Goal: Transaction & Acquisition: Purchase product/service

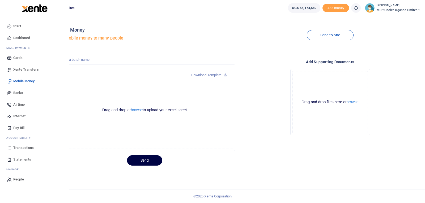
click at [12, 151] on link "Transactions" at bounding box center [34, 148] width 60 height 12
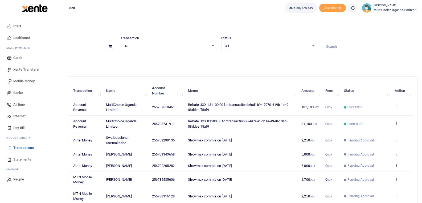
click at [20, 84] on span "Mobile Money" at bounding box center [23, 81] width 21 height 5
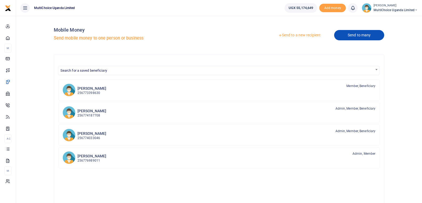
click at [363, 36] on link "Send to many" at bounding box center [359, 35] width 50 height 10
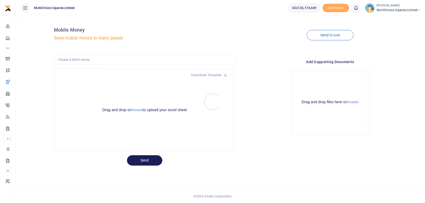
click at [141, 110] on div at bounding box center [212, 101] width 425 height 203
click at [141, 110] on button "browse" at bounding box center [137, 110] width 12 height 4
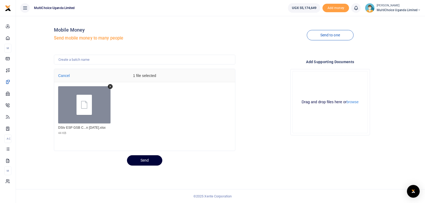
click at [152, 162] on button "Send" at bounding box center [144, 161] width 35 height 10
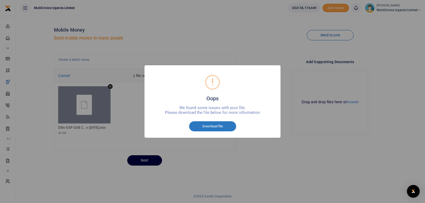
click at [224, 128] on button "Download file" at bounding box center [212, 127] width 47 height 10
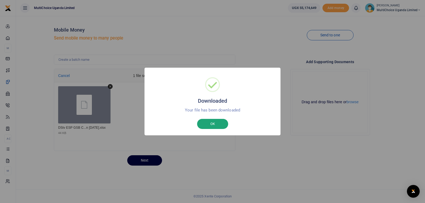
click at [223, 128] on button "OK" at bounding box center [212, 124] width 31 height 10
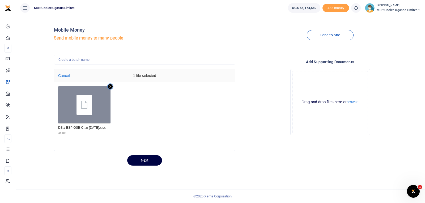
click at [111, 86] on icon "Remove file" at bounding box center [110, 86] width 5 height 5
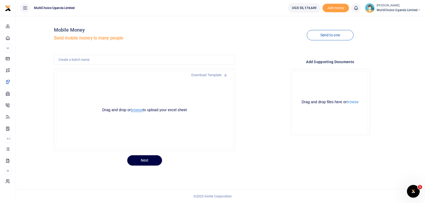
click at [140, 111] on button "browse" at bounding box center [137, 110] width 12 height 4
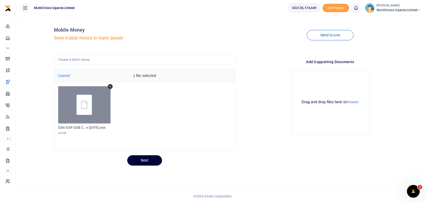
click at [152, 160] on button "Next" at bounding box center [144, 161] width 35 height 10
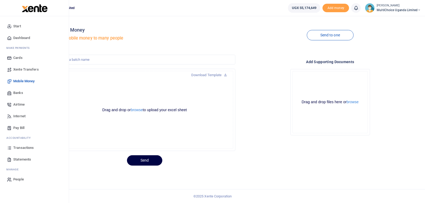
click at [16, 150] on span "Transactions" at bounding box center [23, 147] width 20 height 5
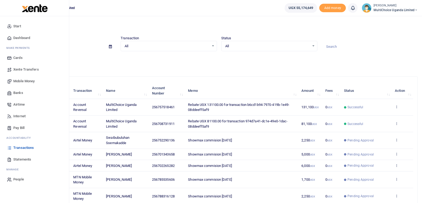
click at [17, 149] on span "Transactions" at bounding box center [23, 147] width 20 height 5
click at [15, 146] on span "Transactions" at bounding box center [23, 147] width 20 height 5
click at [10, 148] on icon at bounding box center [9, 148] width 5 height 5
click at [22, 161] on span "Statements" at bounding box center [22, 159] width 18 height 5
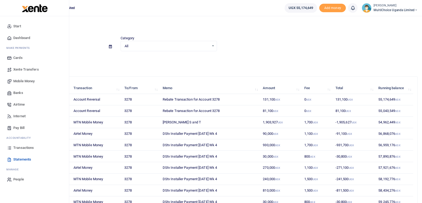
click at [14, 149] on span "Transactions" at bounding box center [23, 147] width 20 height 5
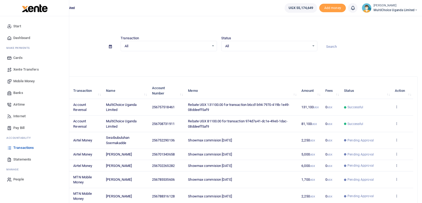
click at [18, 83] on span "Mobile Money" at bounding box center [23, 81] width 21 height 5
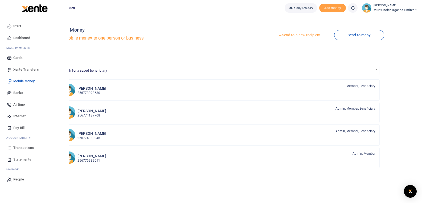
click at [24, 147] on span "Transactions" at bounding box center [23, 147] width 20 height 5
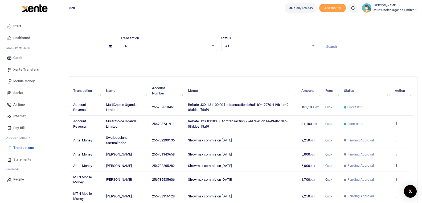
click at [15, 149] on span "Transactions" at bounding box center [23, 147] width 20 height 5
click at [12, 68] on link "Xente Transfers" at bounding box center [34, 70] width 60 height 12
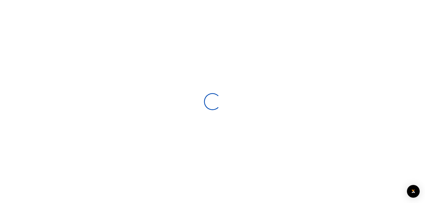
select select
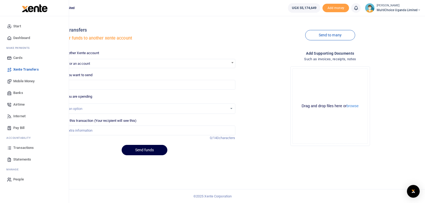
click at [12, 79] on link "Mobile Money" at bounding box center [34, 82] width 60 height 12
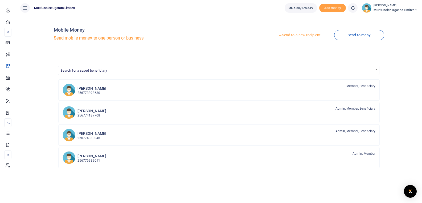
click at [11, 72] on link "Mobile Money" at bounding box center [7, 66] width 7 height 12
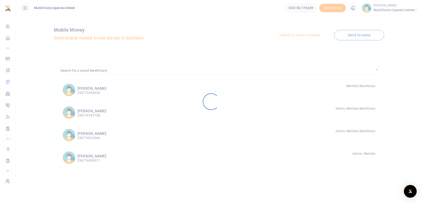
click at [354, 35] on div at bounding box center [211, 101] width 422 height 203
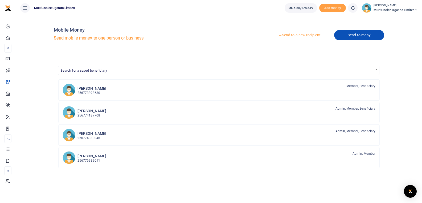
click at [356, 34] on link "Send to many" at bounding box center [359, 35] width 50 height 10
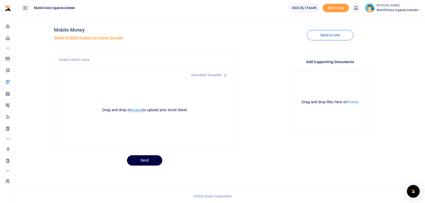
click at [136, 110] on button "browse" at bounding box center [137, 110] width 12 height 4
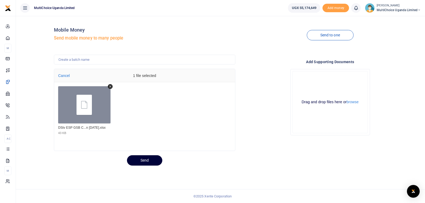
click at [145, 161] on button "Send" at bounding box center [144, 161] width 35 height 10
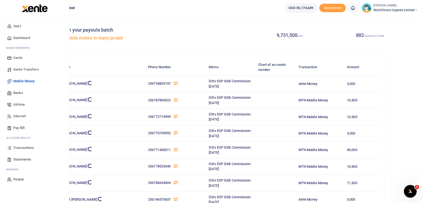
click at [26, 148] on span "Transactions" at bounding box center [23, 147] width 20 height 5
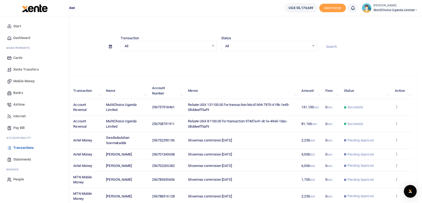
click at [20, 81] on span "Mobile Money" at bounding box center [23, 81] width 21 height 5
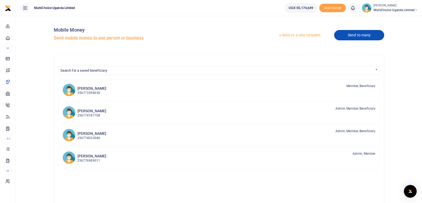
click at [356, 34] on link "Send to many" at bounding box center [359, 35] width 50 height 10
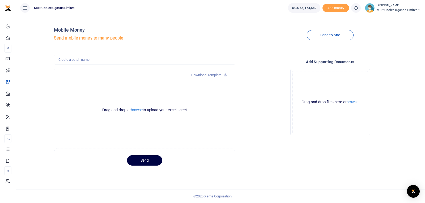
click at [140, 110] on button "browse" at bounding box center [137, 110] width 12 height 4
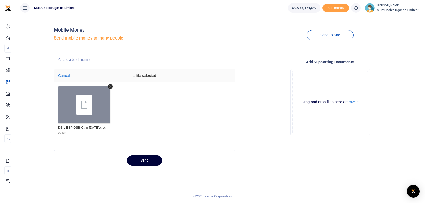
click at [149, 162] on button "Send" at bounding box center [144, 161] width 35 height 10
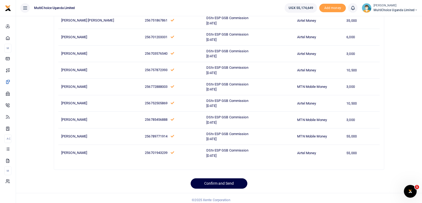
scroll to position [7234, 0]
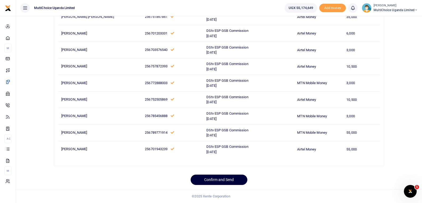
click at [232, 180] on button "Confirm and Send" at bounding box center [218, 180] width 57 height 10
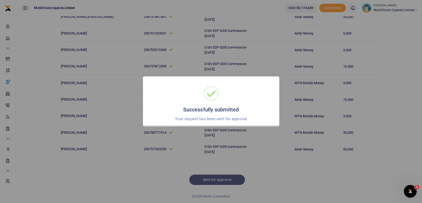
scroll to position [7233, 0]
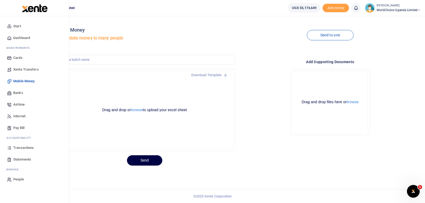
click at [25, 160] on span "Statements" at bounding box center [22, 159] width 18 height 5
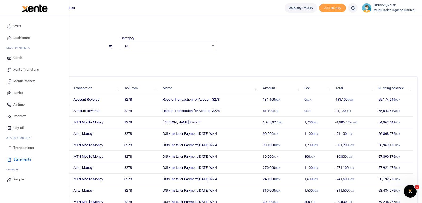
click at [11, 148] on icon at bounding box center [9, 148] width 5 height 5
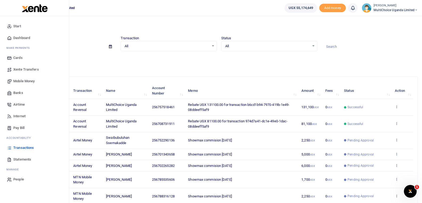
click at [9, 149] on icon at bounding box center [9, 148] width 5 height 5
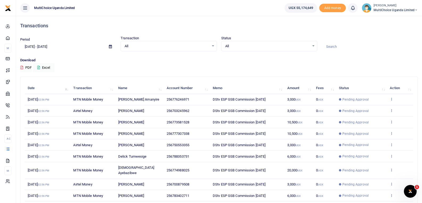
click at [391, 99] on icon at bounding box center [390, 99] width 3 height 4
click at [370, 109] on link "View details" at bounding box center [372, 108] width 42 height 7
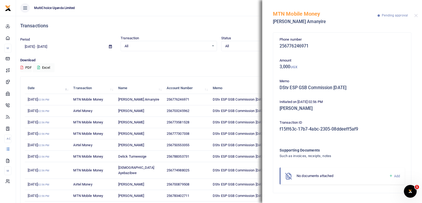
click at [389, 177] on icon at bounding box center [391, 176] width 4 height 5
click at [391, 176] on icon at bounding box center [391, 176] width 4 height 5
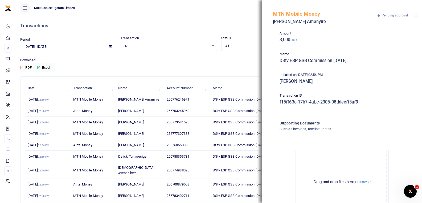
scroll to position [59, 0]
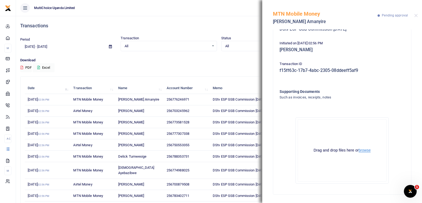
click at [364, 151] on button "browse" at bounding box center [364, 151] width 12 height 4
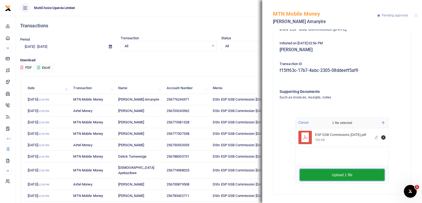
click at [346, 176] on button "Upload 1 file" at bounding box center [341, 175] width 85 height 12
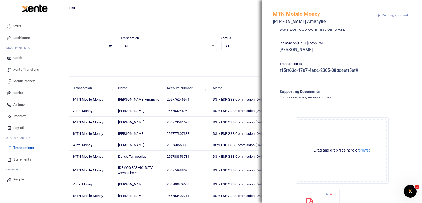
click at [14, 83] on span "Mobile Money" at bounding box center [23, 81] width 21 height 5
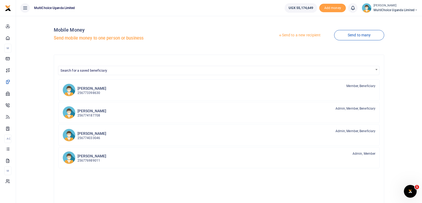
click at [357, 38] on link "Send to many" at bounding box center [359, 35] width 50 height 10
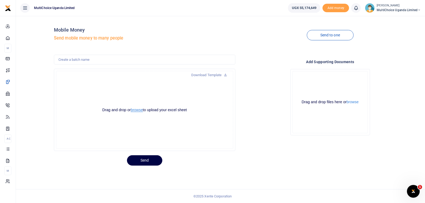
click at [138, 111] on button "browse" at bounding box center [137, 110] width 12 height 4
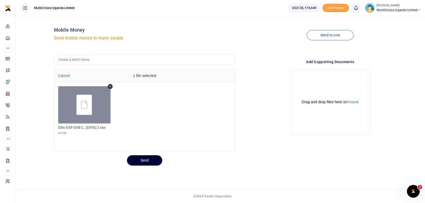
click at [152, 160] on button "Send" at bounding box center [144, 161] width 35 height 10
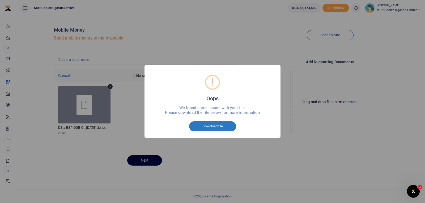
click at [226, 125] on button "Download file" at bounding box center [212, 127] width 47 height 10
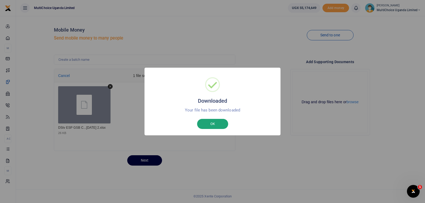
click at [210, 124] on button "OK" at bounding box center [212, 124] width 31 height 10
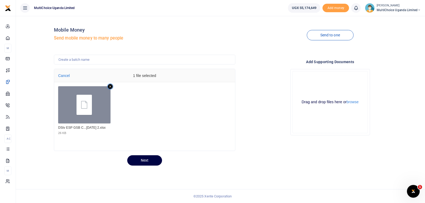
click at [110, 86] on icon "Remove file" at bounding box center [110, 86] width 5 height 5
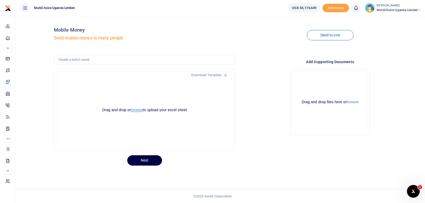
click at [133, 111] on button "browse" at bounding box center [137, 110] width 12 height 4
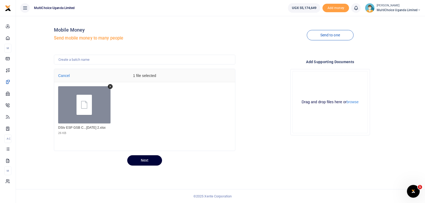
click at [152, 159] on button "Next" at bounding box center [144, 161] width 35 height 10
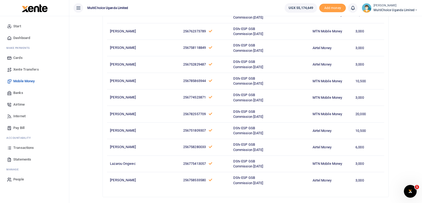
scroll to position [7234, 0]
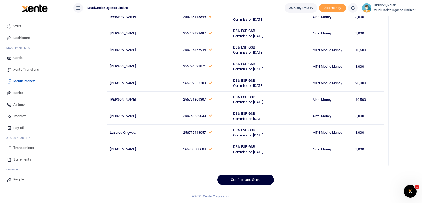
click at [234, 182] on button "Confirm and Send" at bounding box center [245, 180] width 57 height 10
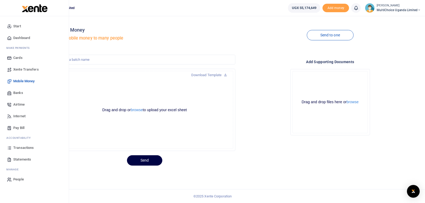
click at [12, 147] on link "Transactions" at bounding box center [34, 148] width 60 height 12
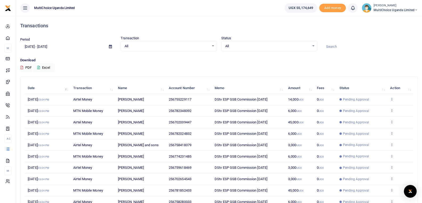
click at [390, 99] on icon at bounding box center [391, 99] width 3 height 4
click at [386, 107] on link "View details" at bounding box center [372, 108] width 42 height 7
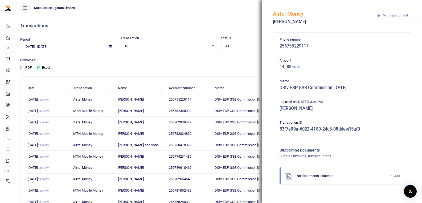
click at [391, 177] on icon at bounding box center [391, 176] width 4 height 5
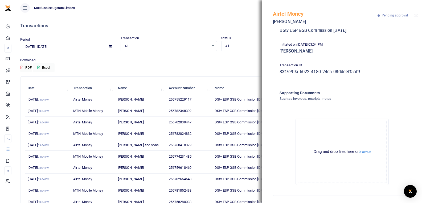
scroll to position [59, 0]
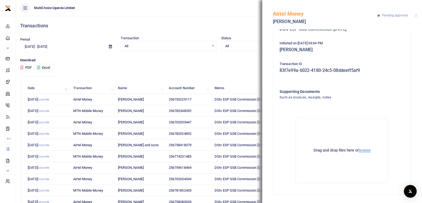
click at [365, 151] on button "browse" at bounding box center [364, 151] width 12 height 4
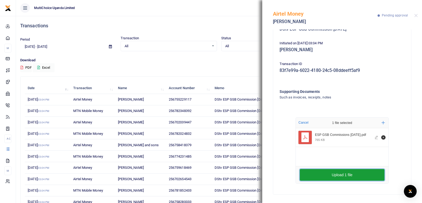
click at [364, 178] on button "Upload 1 file" at bounding box center [341, 175] width 85 height 12
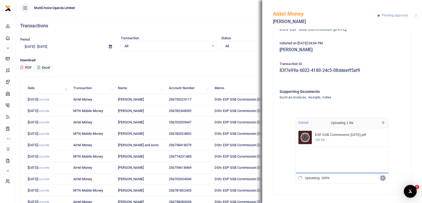
scroll to position [0, 0]
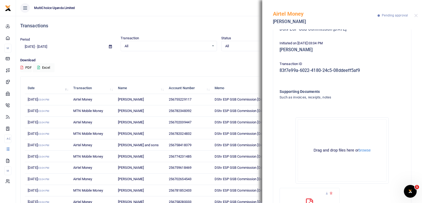
click at [232, 8] on ul "MultiChoice Uganda Limited" at bounding box center [148, 8] width 264 height 16
click at [416, 17] on button "Close" at bounding box center [415, 15] width 3 height 3
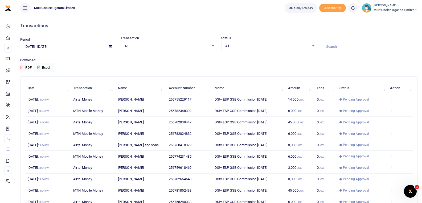
click at [407, 11] on span "MultiChoice Uganda Limited" at bounding box center [395, 10] width 44 height 5
click at [395, 17] on link "Switch accounts" at bounding box center [397, 19] width 42 height 7
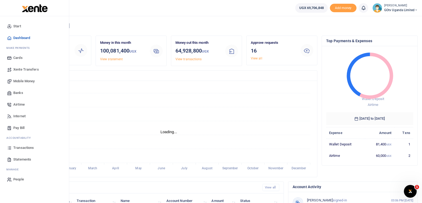
click at [22, 82] on span "Mobile Money" at bounding box center [23, 81] width 21 height 5
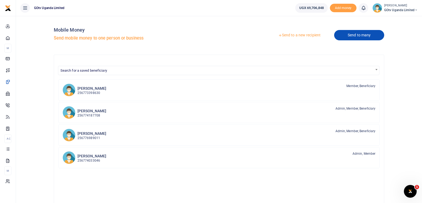
click at [352, 32] on link "Send to many" at bounding box center [359, 35] width 50 height 10
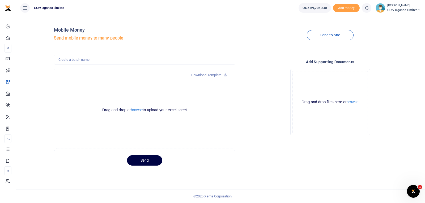
click at [140, 111] on button "browse" at bounding box center [137, 110] width 12 height 4
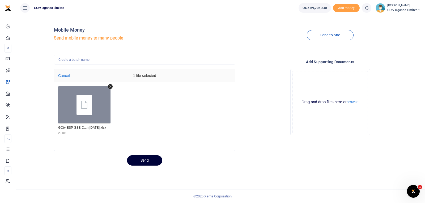
click at [156, 159] on button "Send" at bounding box center [144, 161] width 35 height 10
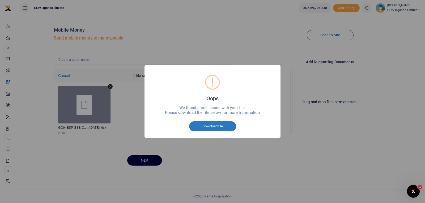
click at [209, 126] on button "Download file" at bounding box center [212, 127] width 47 height 10
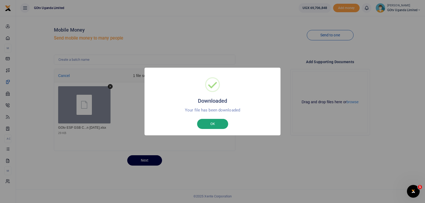
click at [214, 125] on button "OK" at bounding box center [212, 124] width 31 height 10
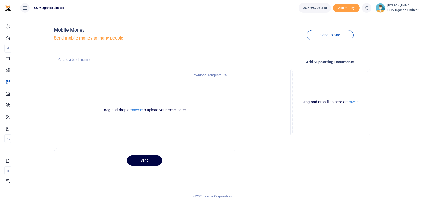
click at [140, 110] on button "browse" at bounding box center [137, 110] width 12 height 4
click at [139, 112] on button "browse" at bounding box center [137, 110] width 12 height 4
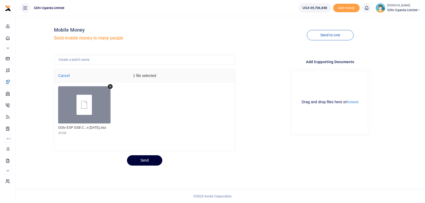
click at [144, 163] on button "Send" at bounding box center [144, 161] width 35 height 10
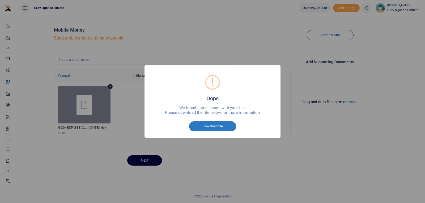
click at [212, 126] on button "Download file" at bounding box center [212, 127] width 47 height 10
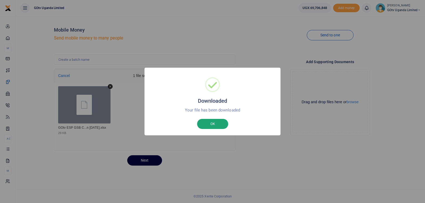
click at [221, 124] on button "OK" at bounding box center [212, 124] width 31 height 10
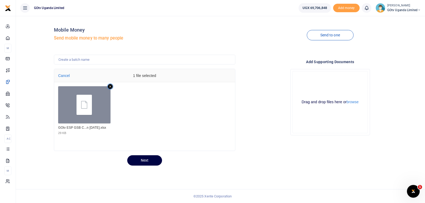
click at [111, 85] on icon "Remove file" at bounding box center [110, 86] width 5 height 5
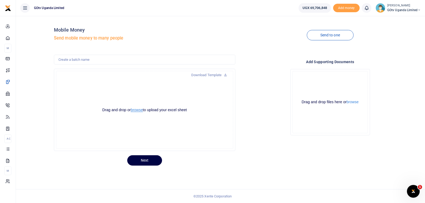
click at [136, 110] on button "browse" at bounding box center [137, 110] width 12 height 4
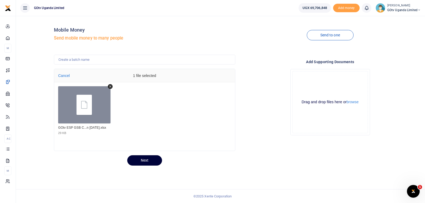
click at [151, 160] on button "Next" at bounding box center [144, 161] width 35 height 10
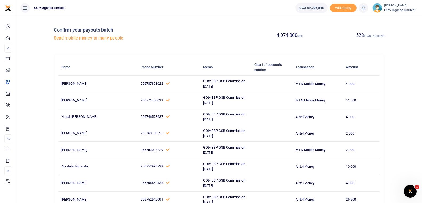
scroll to position [4312, 0]
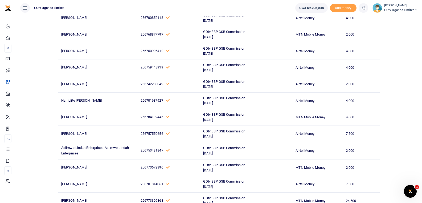
drag, startPoint x: 423, startPoint y: 114, endPoint x: 425, endPoint y: 201, distance: 86.5
click at [422, 201] on html "Start Dashboard M ake Payments Cards Xente Transfers Mobile Money Banks Airtime" at bounding box center [211, 128] width 422 height 8881
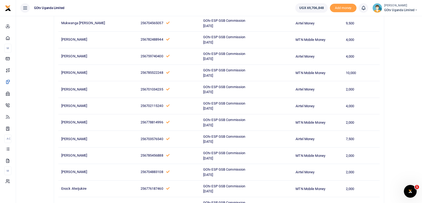
scroll to position [8679, 0]
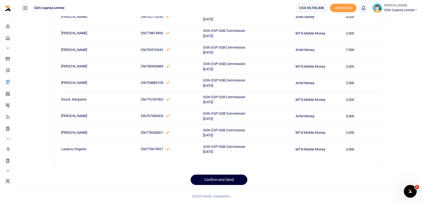
click at [233, 181] on button "Confirm and Send" at bounding box center [218, 180] width 57 height 10
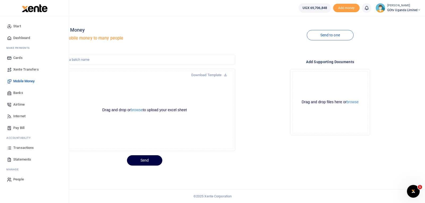
click at [24, 146] on span "Transactions" at bounding box center [23, 147] width 20 height 5
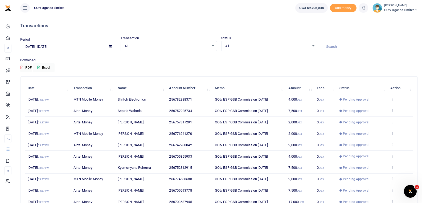
click at [390, 100] on td "View details Send again" at bounding box center [400, 99] width 26 height 11
click at [391, 101] on icon at bounding box center [391, 99] width 3 height 4
click at [380, 110] on link "View details" at bounding box center [372, 108] width 42 height 7
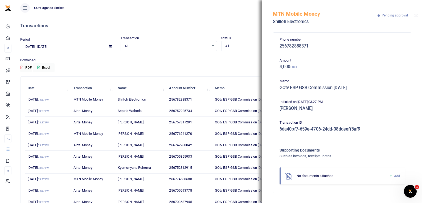
click at [391, 176] on icon at bounding box center [391, 176] width 4 height 5
click at [390, 177] on icon at bounding box center [391, 176] width 4 height 5
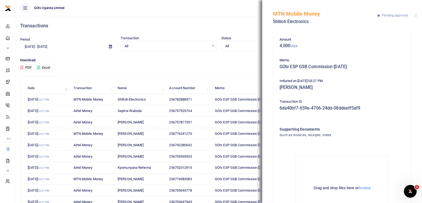
scroll to position [59, 0]
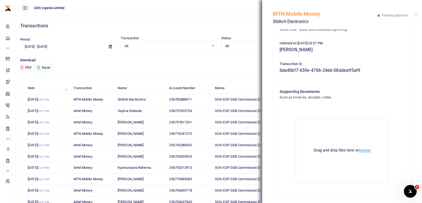
click at [362, 151] on button "browse" at bounding box center [364, 151] width 12 height 4
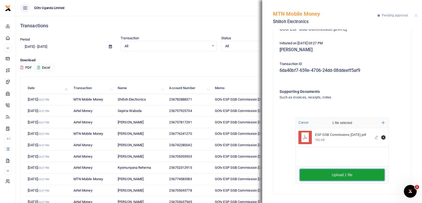
click at [331, 181] on button "Upload 1 file" at bounding box center [341, 175] width 85 height 12
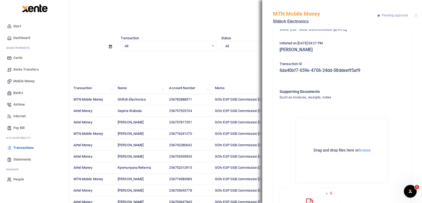
click at [22, 81] on span "Mobile Money" at bounding box center [23, 81] width 21 height 5
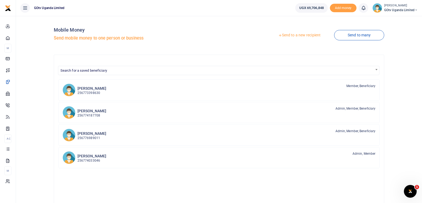
click at [305, 36] on link "Send to a new recipient" at bounding box center [298, 36] width 69 height 10
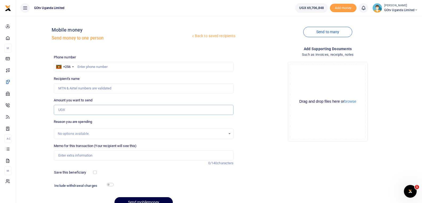
click at [84, 111] on input "Amount you want to send" at bounding box center [144, 110] width 180 height 10
type input "3,600,000"
click at [90, 68] on input "text" at bounding box center [144, 67] width 180 height 10
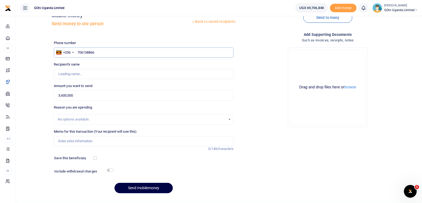
scroll to position [27, 0]
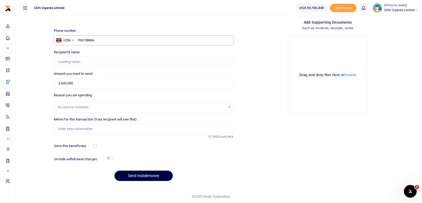
type input "706138866"
click at [110, 158] on input "checkbox" at bounding box center [110, 158] width 7 height 3
checkbox input "true"
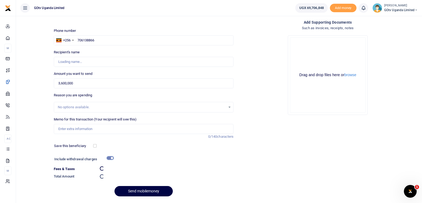
type input "[PERSON_NAME]"
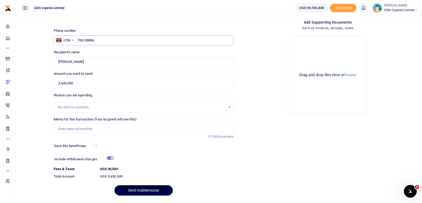
drag, startPoint x: 110, startPoint y: 42, endPoint x: 78, endPoint y: 43, distance: 31.4
click at [78, 43] on input "706138866" at bounding box center [144, 40] width 180 height 10
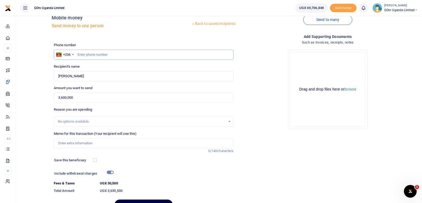
scroll to position [0, 0]
